Goal: Task Accomplishment & Management: Manage account settings

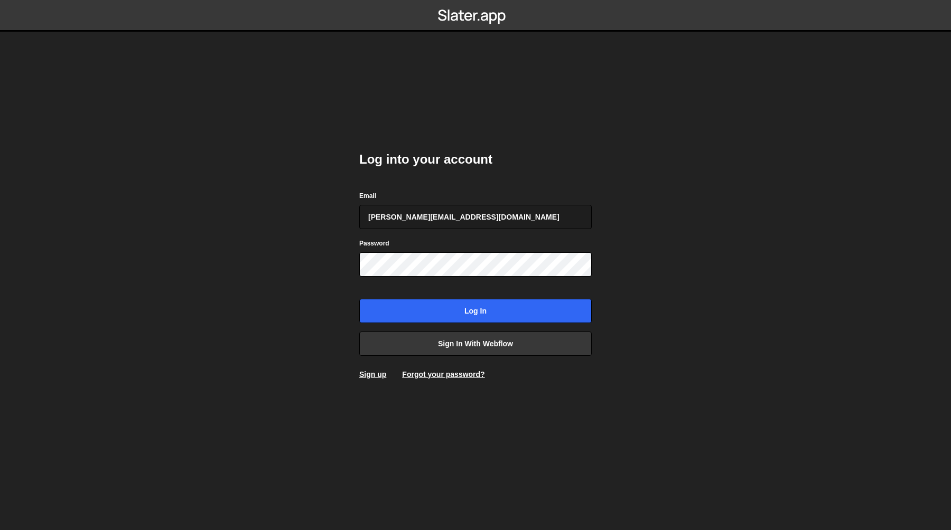
type input "[PERSON_NAME][EMAIL_ADDRESS][DOMAIN_NAME]"
click at [444, 312] on input "Log in" at bounding box center [475, 311] width 232 height 24
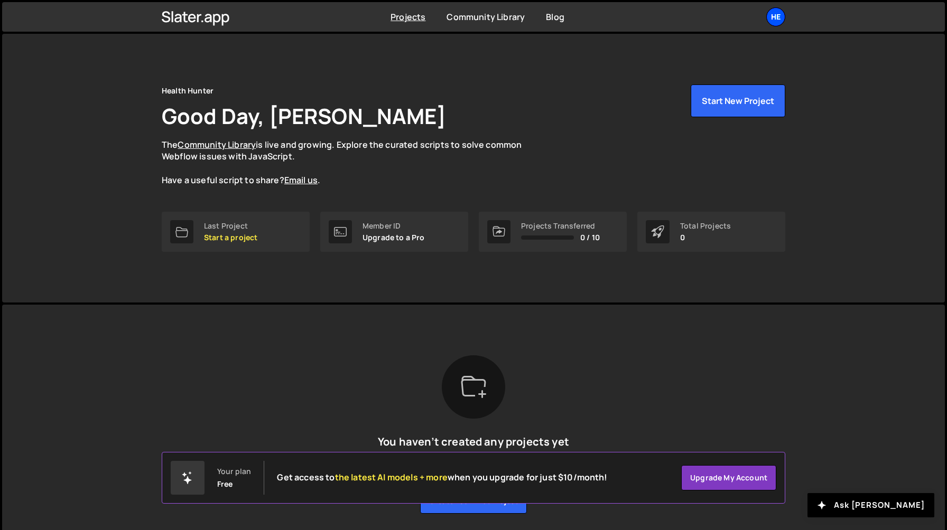
click at [771, 24] on div "He" at bounding box center [775, 16] width 19 height 19
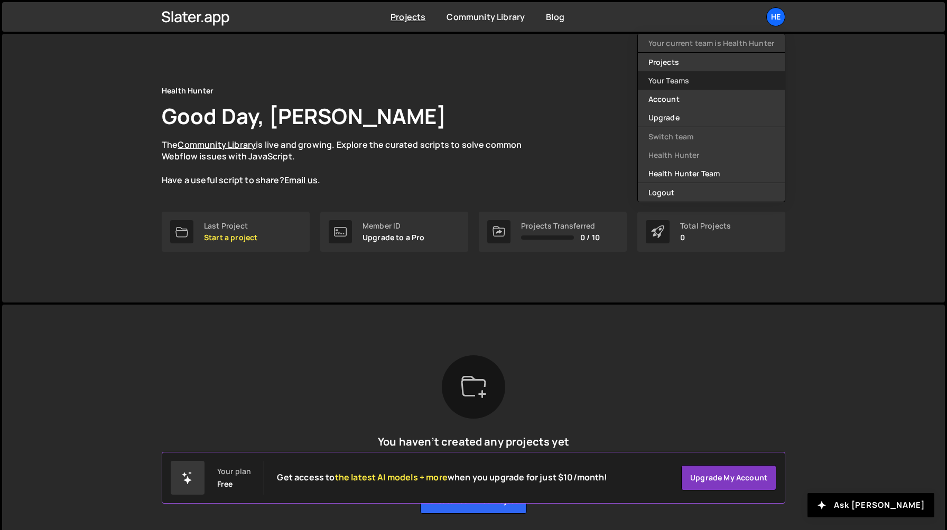
click at [732, 86] on link "Your Teams" at bounding box center [711, 80] width 147 height 18
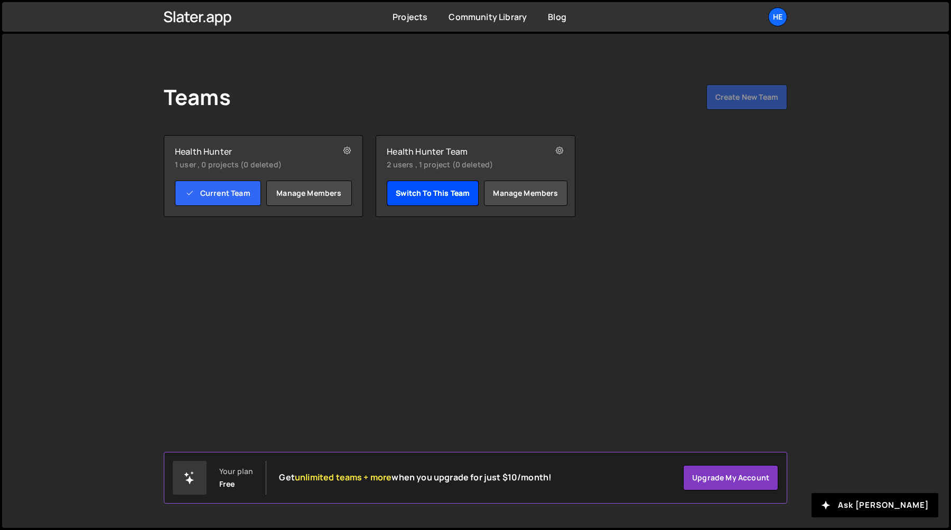
click at [441, 197] on link "Switch to this team" at bounding box center [433, 193] width 92 height 25
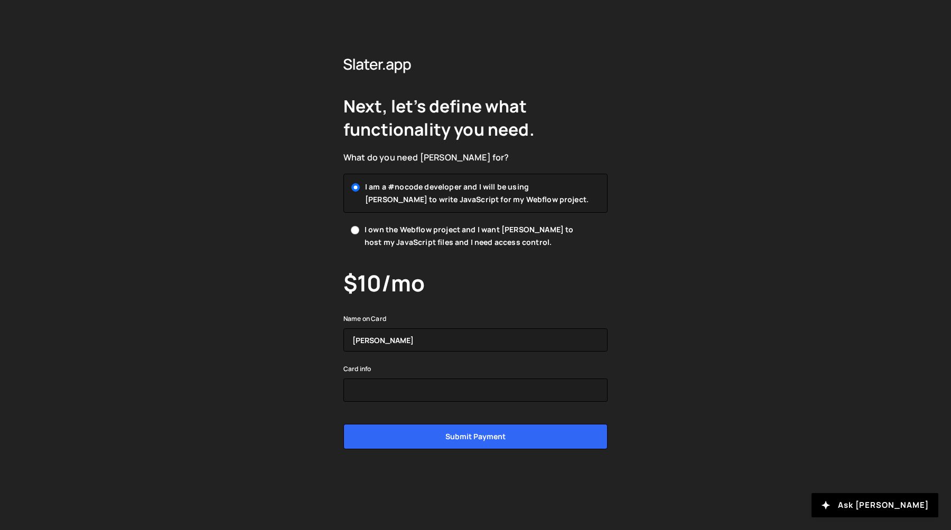
click at [435, 239] on span "I own the Webflow project and I want [PERSON_NAME] to host my JavaScript files …" at bounding box center [477, 235] width 226 height 25
click at [359, 235] on input "I own the Webflow project and I want Slater to host my JavaScript files and I n…" at bounding box center [355, 230] width 8 height 8
radio input "true"
click at [440, 208] on label "I am a #nocode developer and I will be using Slater to write JavaScript for my …" at bounding box center [475, 193] width 264 height 38
click at [359, 191] on input "I am a #nocode developer and I will be using Slater to write JavaScript for my …" at bounding box center [355, 187] width 8 height 8
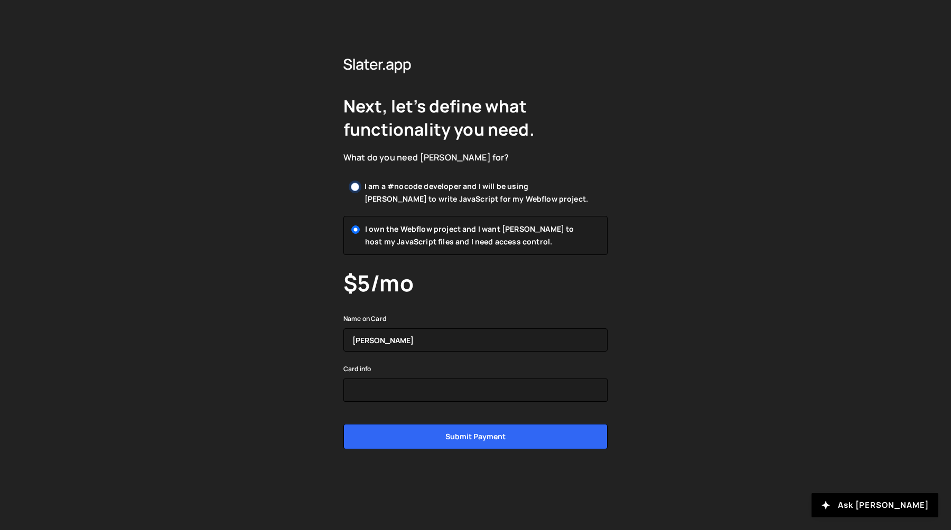
radio input "true"
click at [431, 237] on span "I own the Webflow project and I want Slater to host my JavaScript files and I n…" at bounding box center [477, 235] width 226 height 25
click at [359, 235] on input "I own the Webflow project and I want Slater to host my JavaScript files and I n…" at bounding box center [355, 230] width 8 height 8
radio input "true"
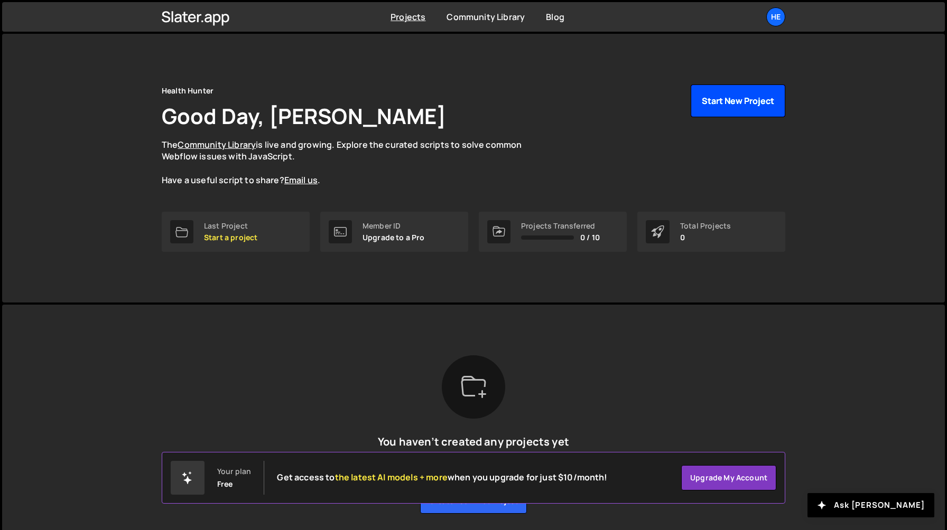
click at [740, 104] on button "Start New Project" at bounding box center [737, 101] width 95 height 33
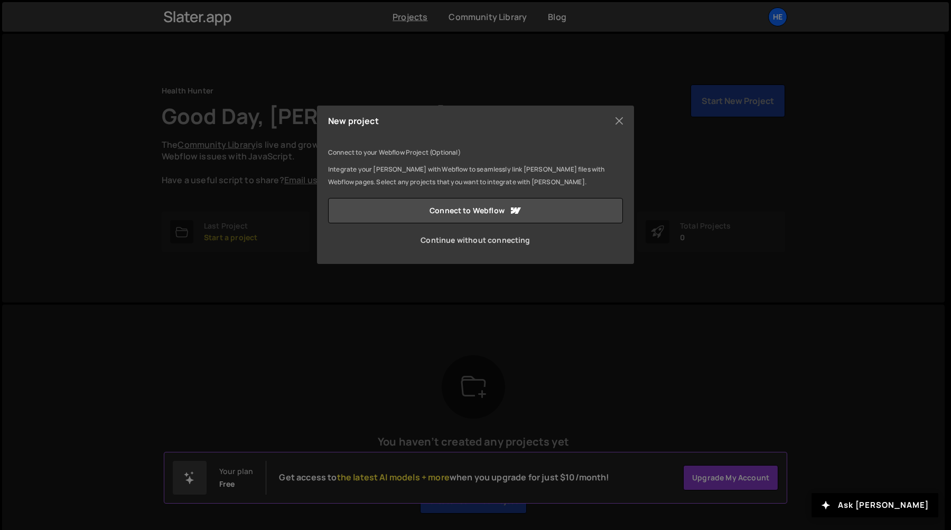
click at [469, 239] on link "Continue without connecting" at bounding box center [475, 240] width 295 height 25
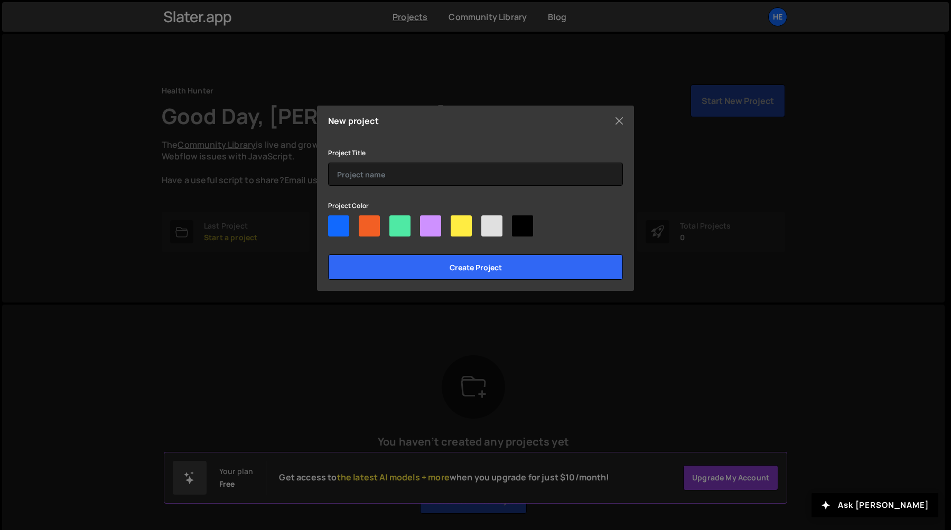
click at [395, 224] on div at bounding box center [399, 226] width 21 height 21
click at [395, 222] on input"] "radio" at bounding box center [392, 219] width 7 height 7
radio input"] "true"
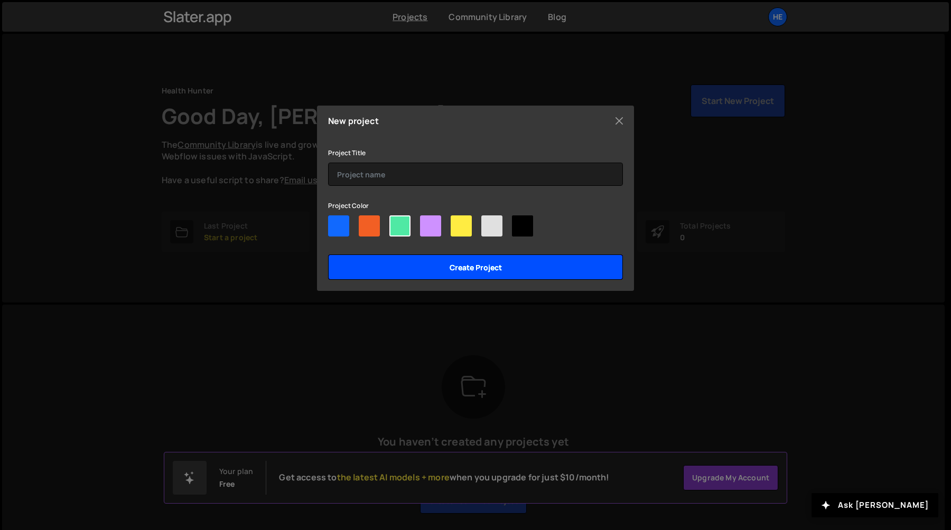
click at [436, 266] on input "Create project" at bounding box center [475, 267] width 295 height 25
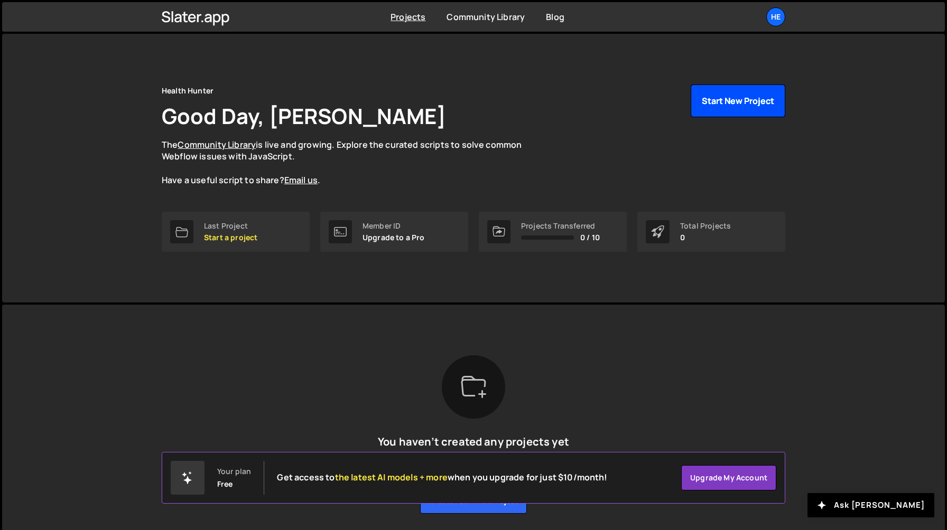
click at [740, 108] on button "Start New Project" at bounding box center [737, 101] width 95 height 33
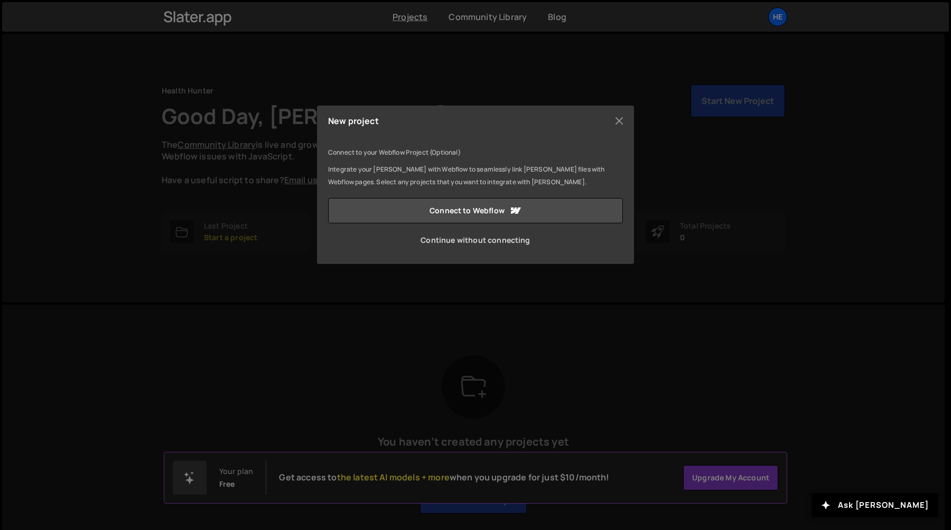
click at [493, 239] on link "Continue without connecting" at bounding box center [475, 240] width 295 height 25
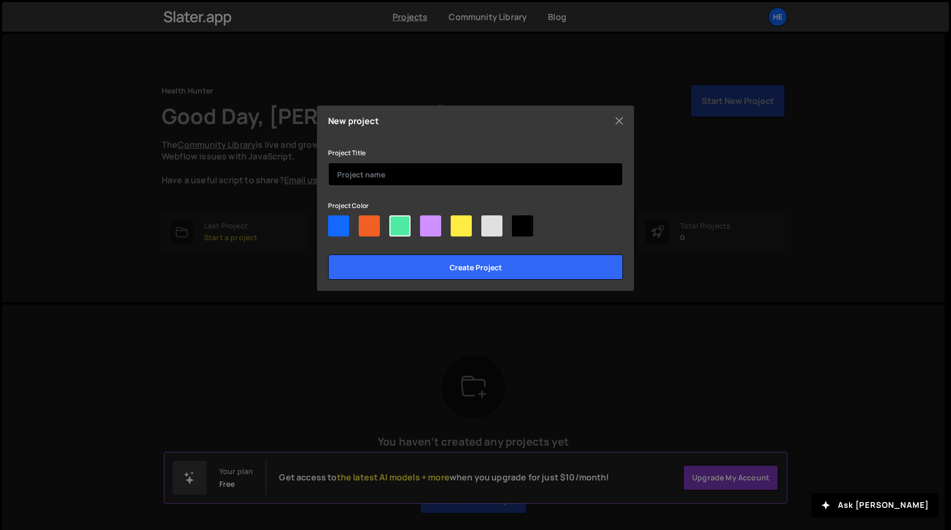
click at [451, 180] on input "text" at bounding box center [475, 174] width 295 height 23
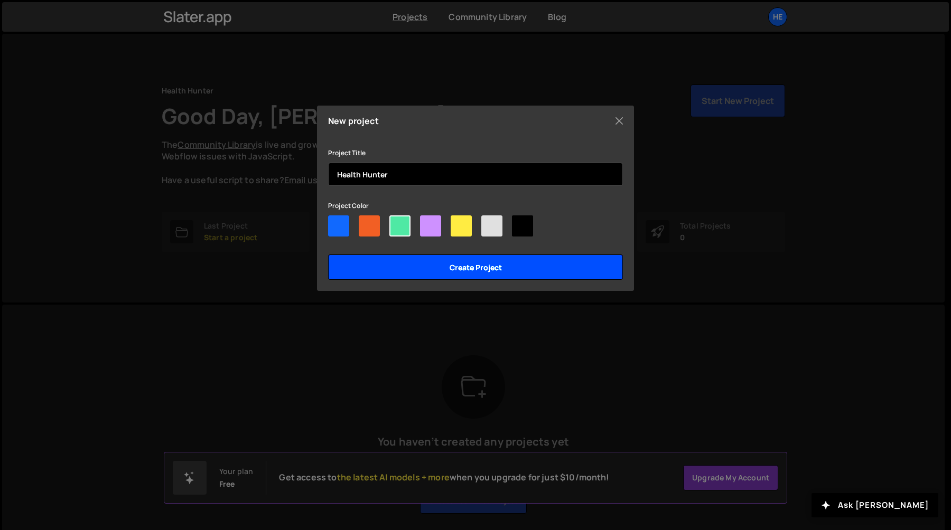
type input "Health Hunter"
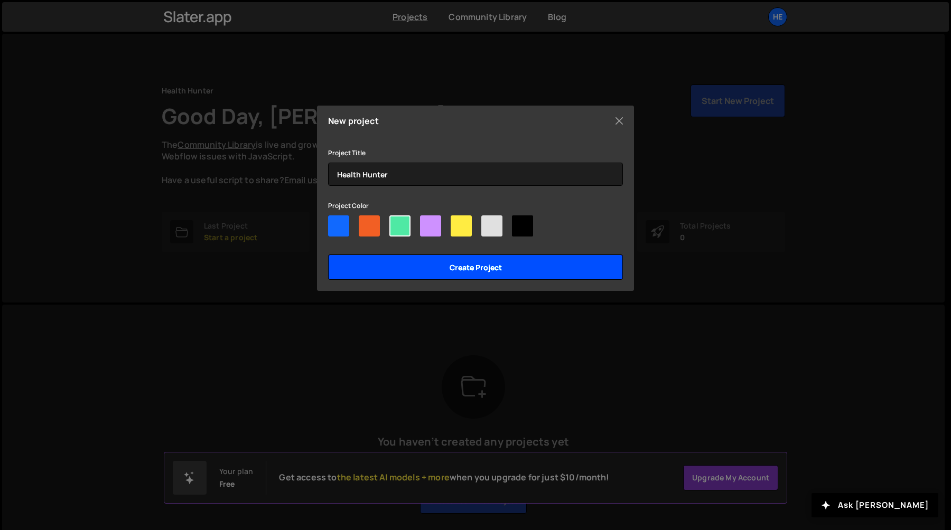
click at [436, 264] on input "Create project" at bounding box center [475, 267] width 295 height 25
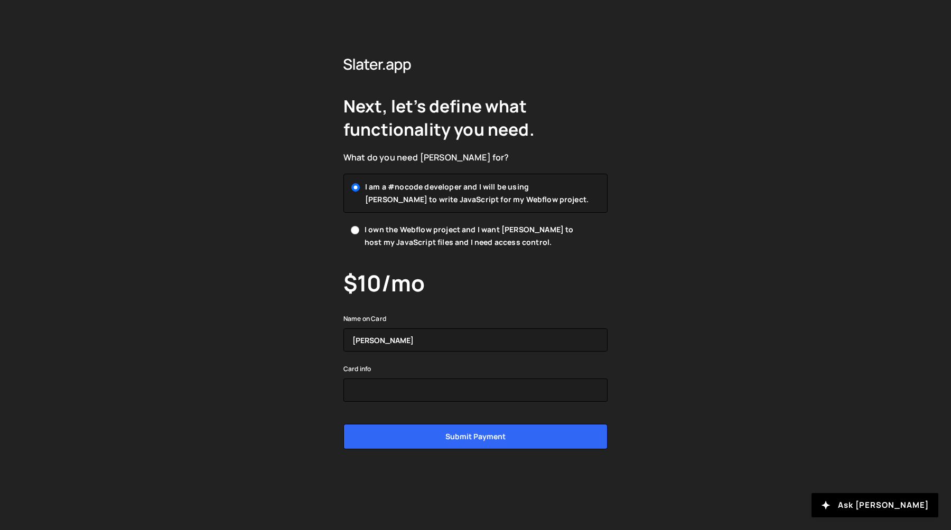
click at [433, 361] on form "Name on Card Sarah Mullens Card info Submit payment" at bounding box center [475, 380] width 264 height 137
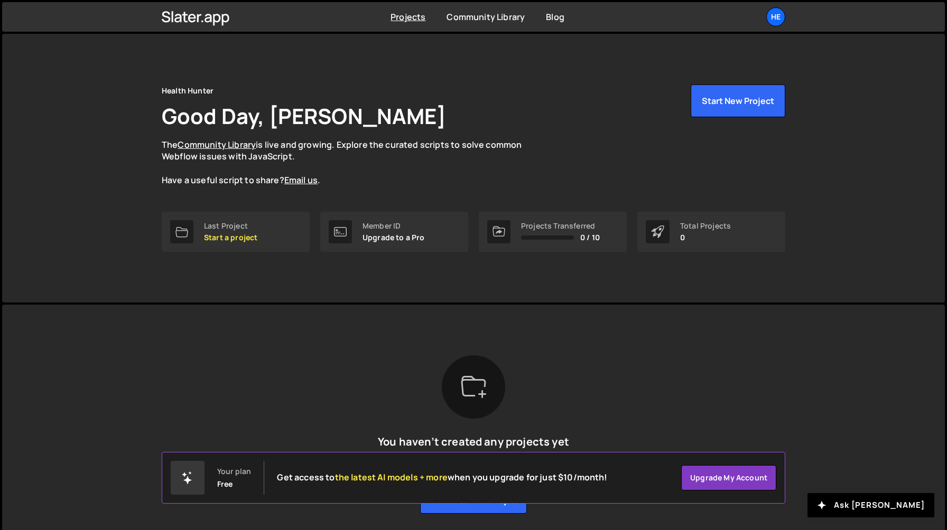
click at [509, 323] on div "[PERSON_NAME] is designed for desktop use. Please use a larger screen to access…" at bounding box center [473, 435] width 655 height 260
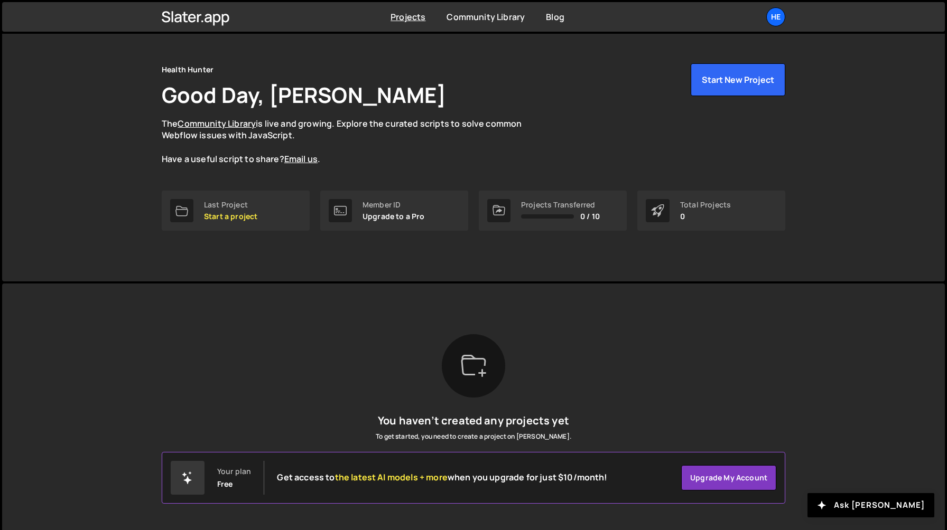
scroll to position [29, 0]
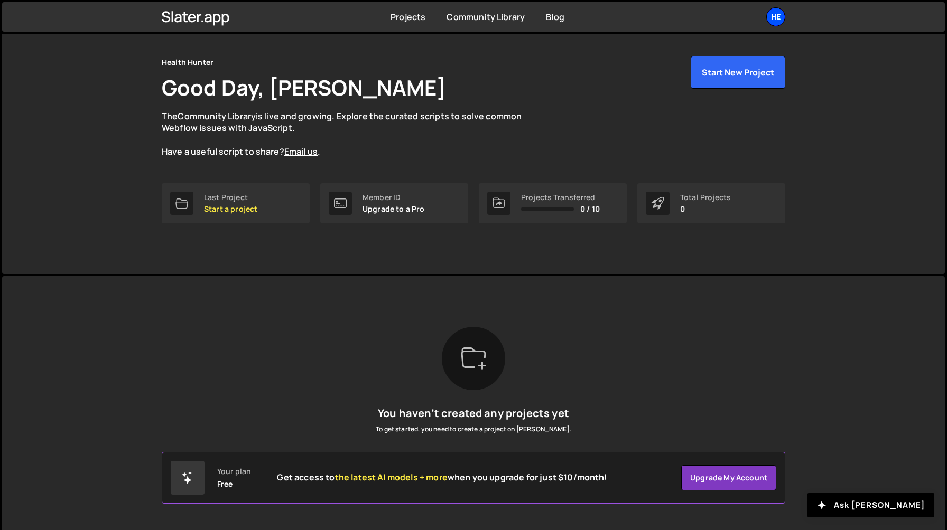
click at [777, 20] on div "He" at bounding box center [775, 16] width 19 height 19
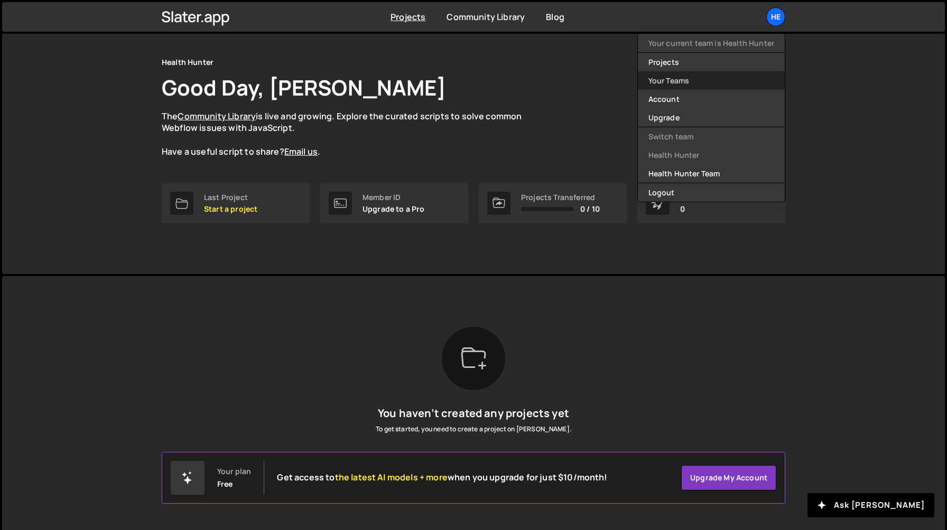
click at [716, 87] on link "Your Teams" at bounding box center [711, 80] width 147 height 18
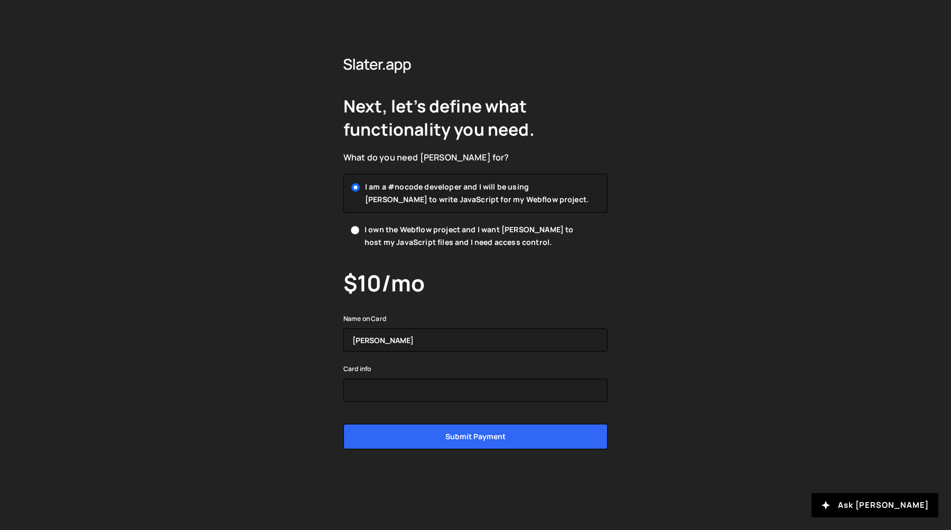
click at [488, 238] on span "I own the Webflow project and I want [PERSON_NAME] to host my JavaScript files …" at bounding box center [477, 235] width 226 height 25
click at [359, 235] on input "I own the Webflow project and I want [PERSON_NAME] to host my JavaScript files …" at bounding box center [355, 230] width 8 height 8
radio input "true"
